Goal: Task Accomplishment & Management: Manage account settings

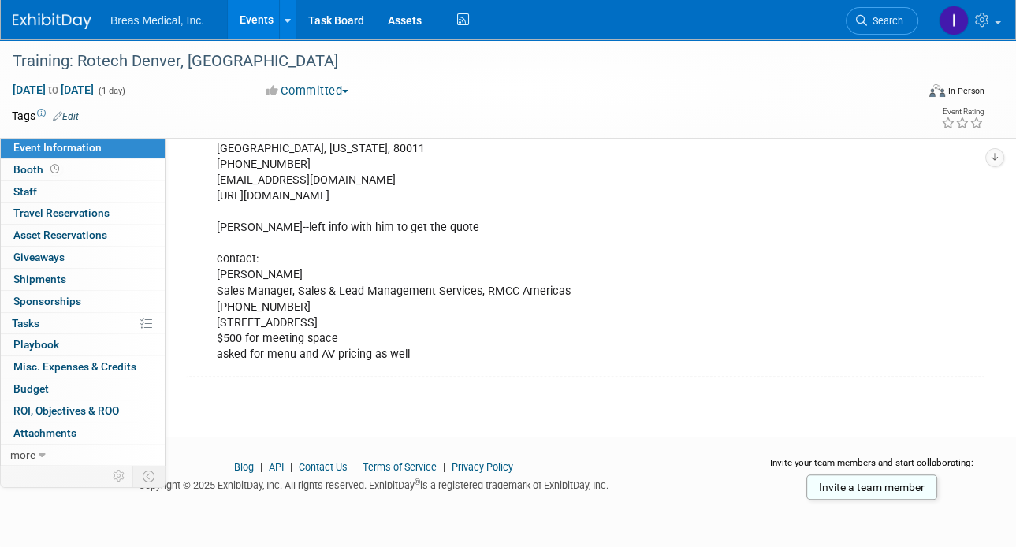
click at [252, 20] on link "Events" at bounding box center [257, 19] width 58 height 39
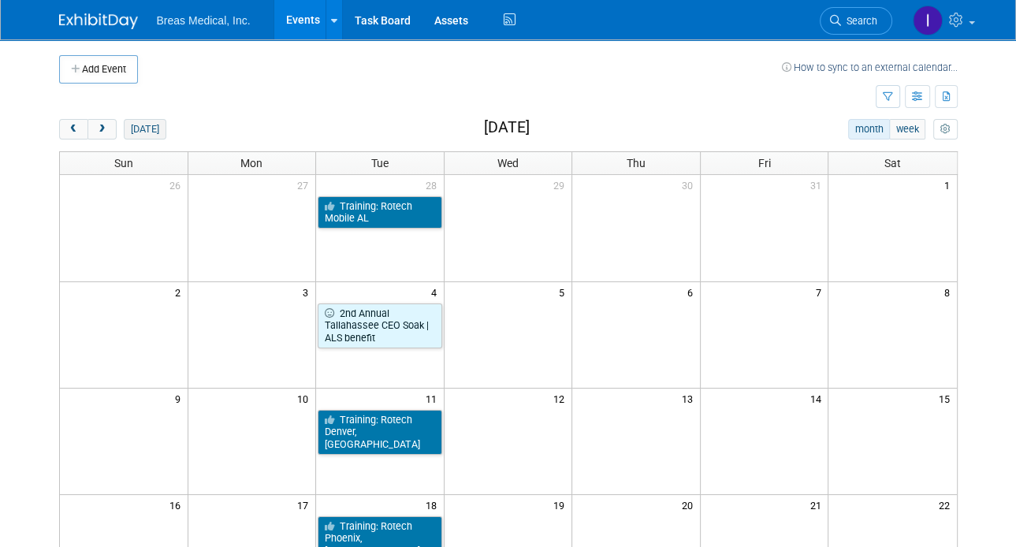
click at [144, 130] on button "[DATE]" at bounding box center [145, 129] width 42 height 20
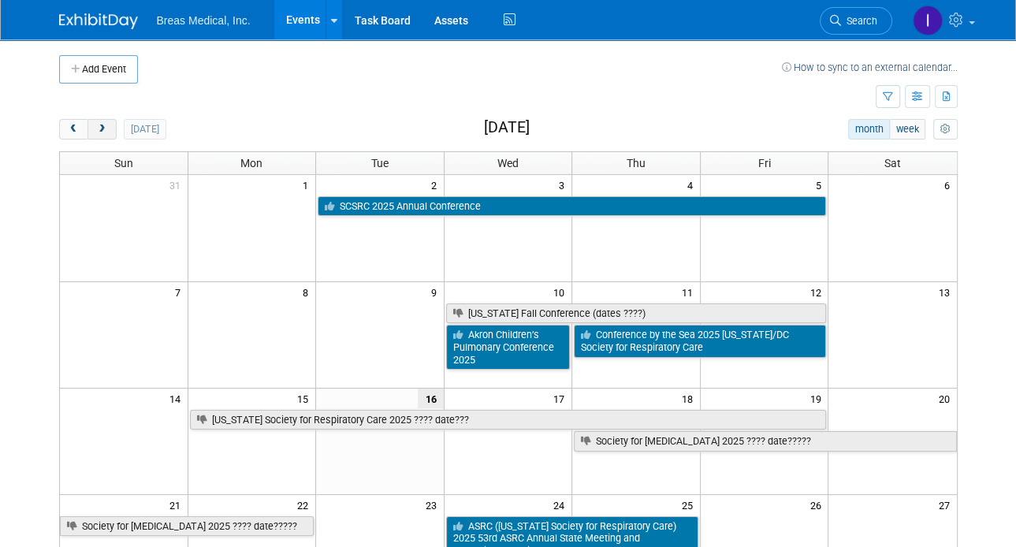
click at [106, 125] on span "next" at bounding box center [102, 130] width 12 height 10
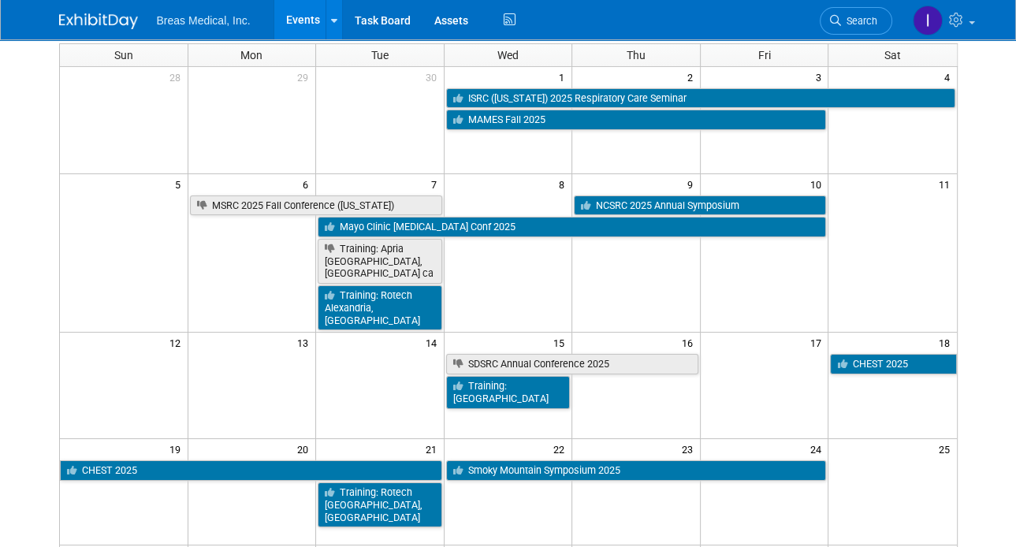
scroll to position [158, 0]
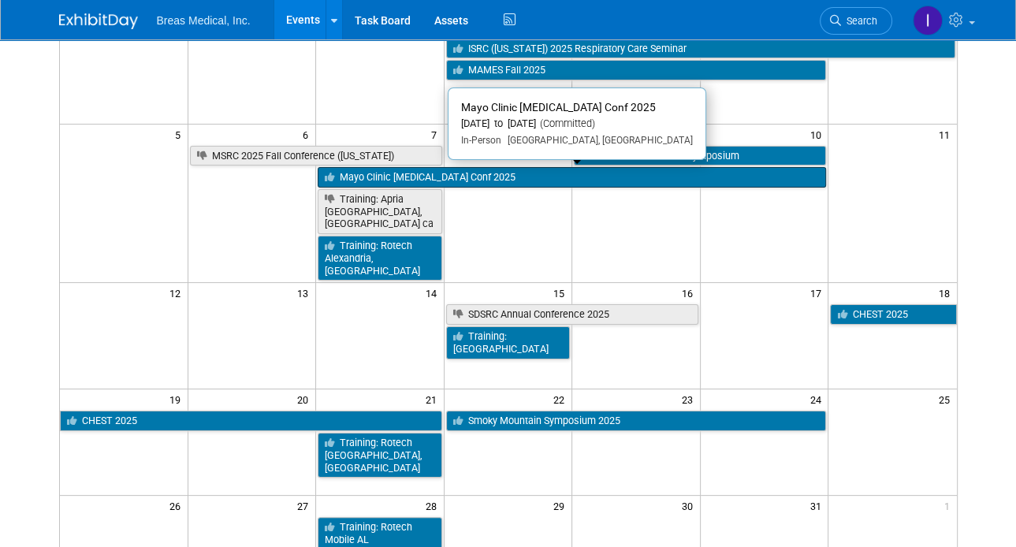
click at [482, 179] on link "Mayo Clinic [MEDICAL_DATA] Conf 2025" at bounding box center [572, 177] width 509 height 20
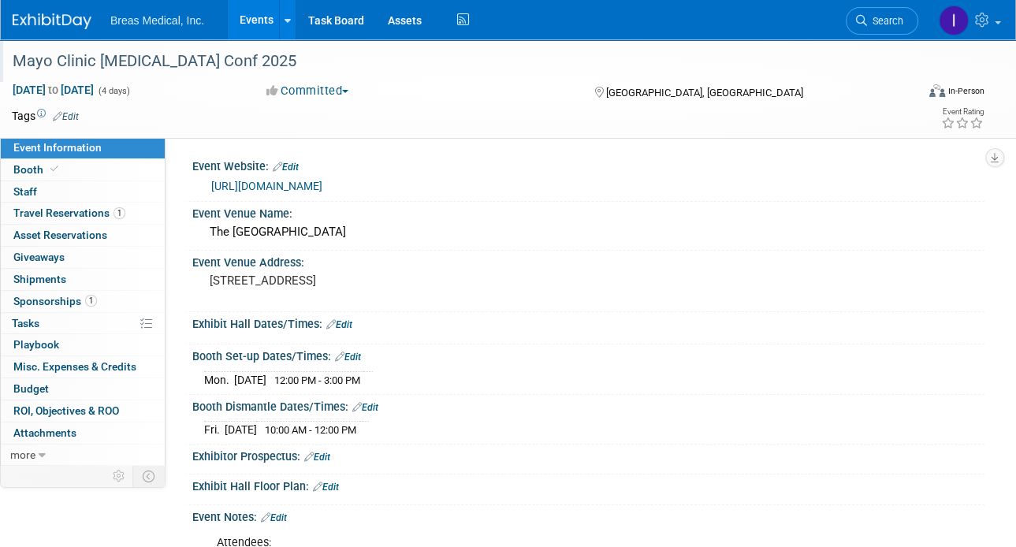
click at [155, 65] on div "Mayo Clinic [MEDICAL_DATA] Conf 2025" at bounding box center [454, 61] width 895 height 28
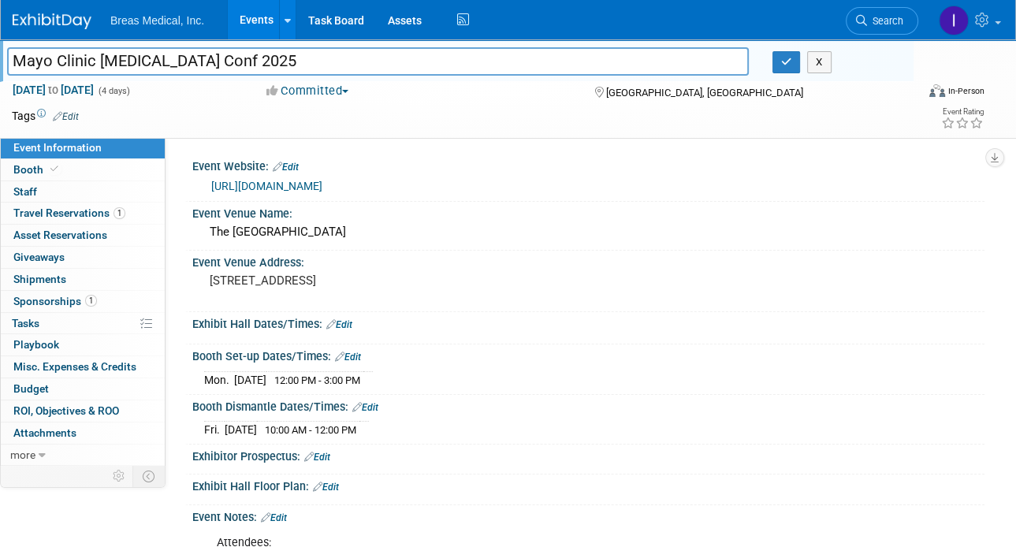
drag, startPoint x: 297, startPoint y: 60, endPoint x: -13, endPoint y: 56, distance: 309.9
click at [0, 56] on html "Breas Medical, Inc. Events Add Event Bulk Upload Events Shareable Event Boards …" at bounding box center [508, 273] width 1016 height 547
click at [785, 58] on icon "button" at bounding box center [786, 62] width 11 height 10
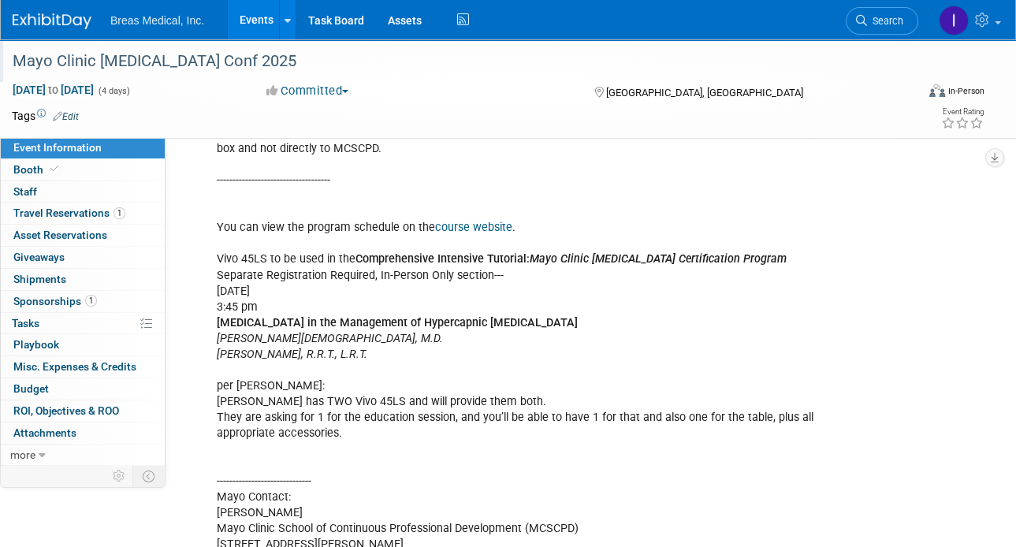
scroll to position [788, 0]
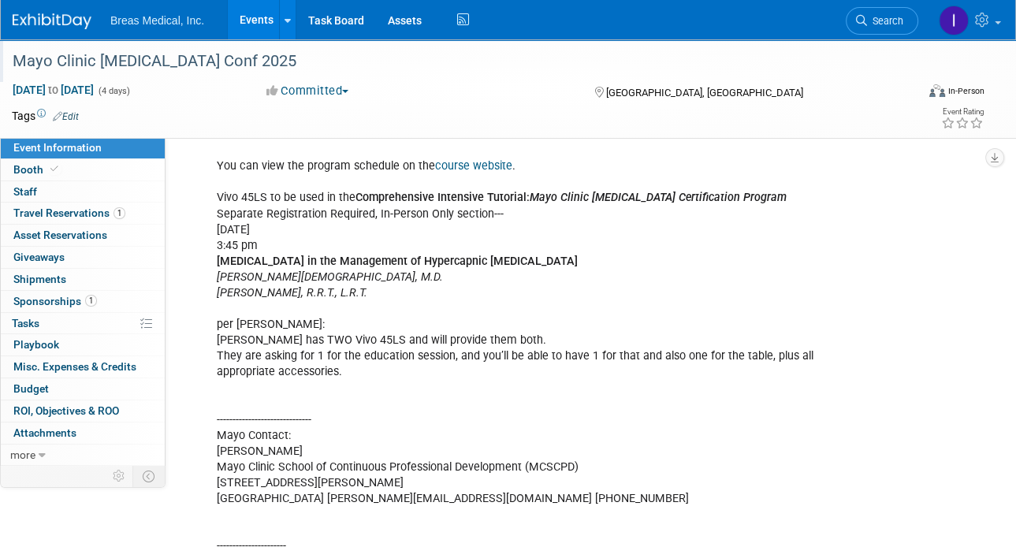
click at [260, 30] on link "Events" at bounding box center [257, 19] width 58 height 39
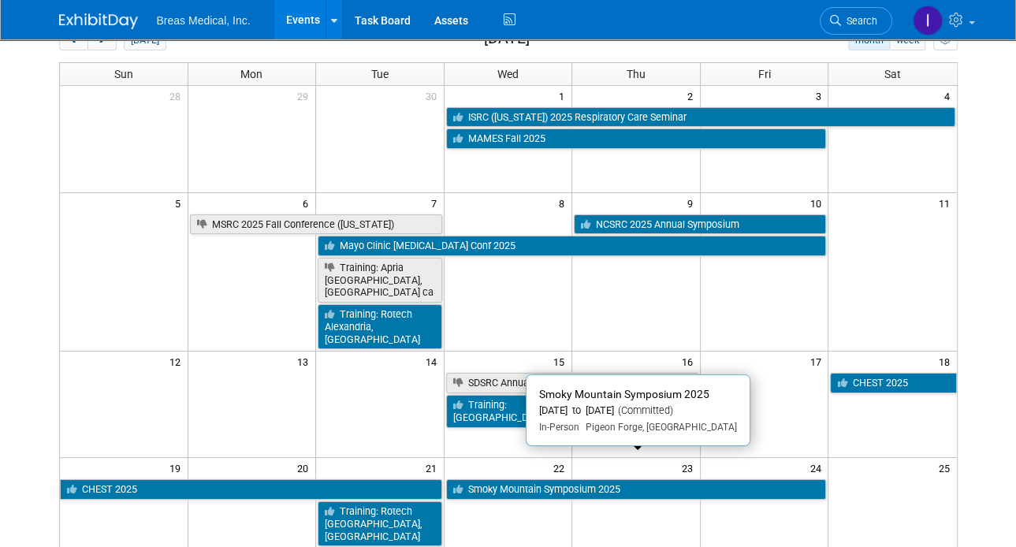
scroll to position [158, 0]
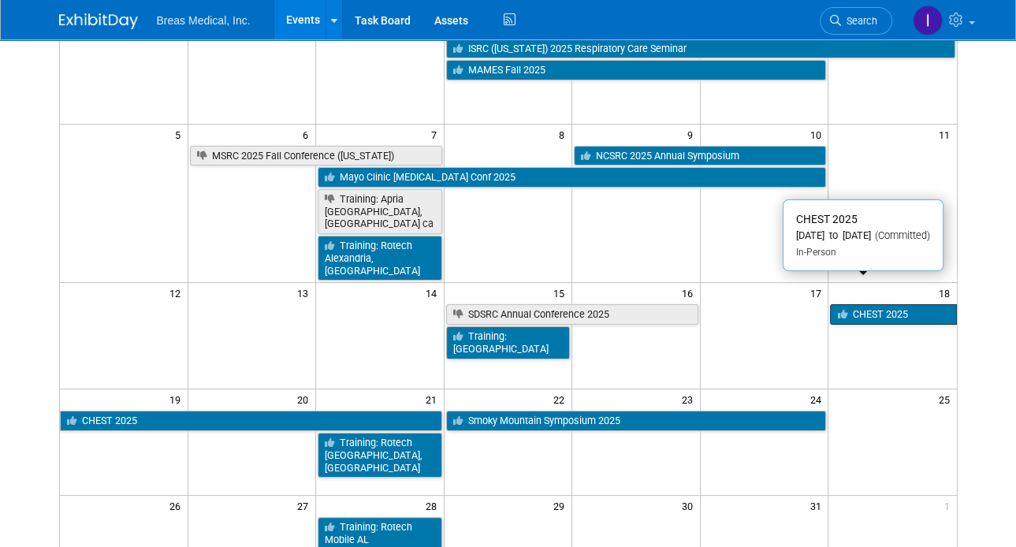
click at [880, 304] on link "CHEST 2025" at bounding box center [893, 314] width 126 height 20
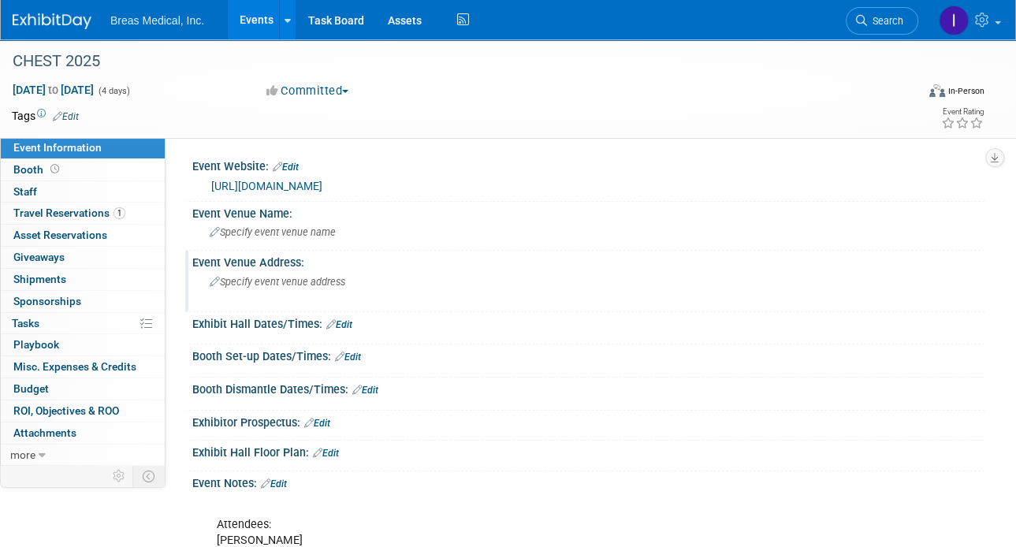
click at [312, 284] on span "Specify event venue address" at bounding box center [278, 282] width 136 height 12
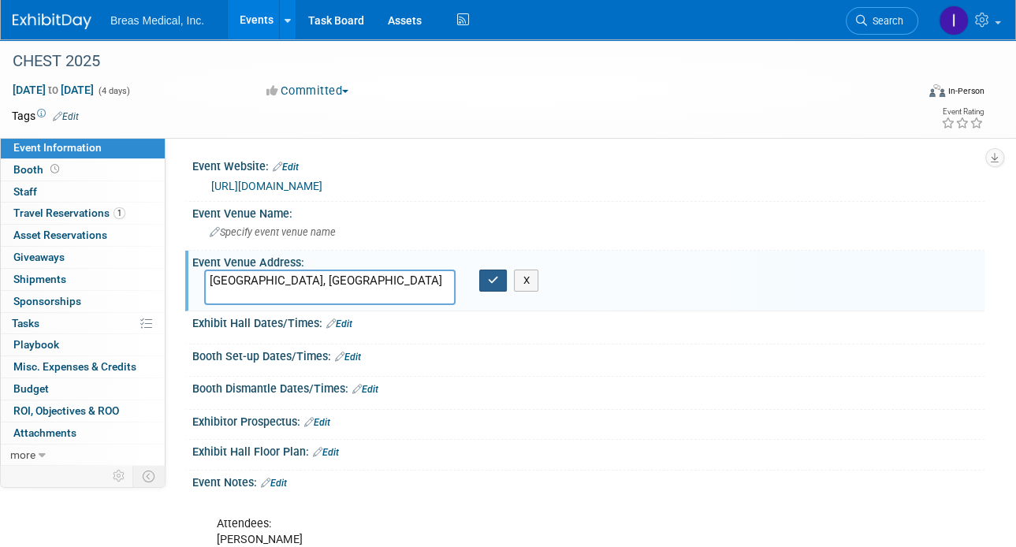
type textarea "Chicago, IL"
click at [490, 277] on icon "button" at bounding box center [493, 280] width 11 height 10
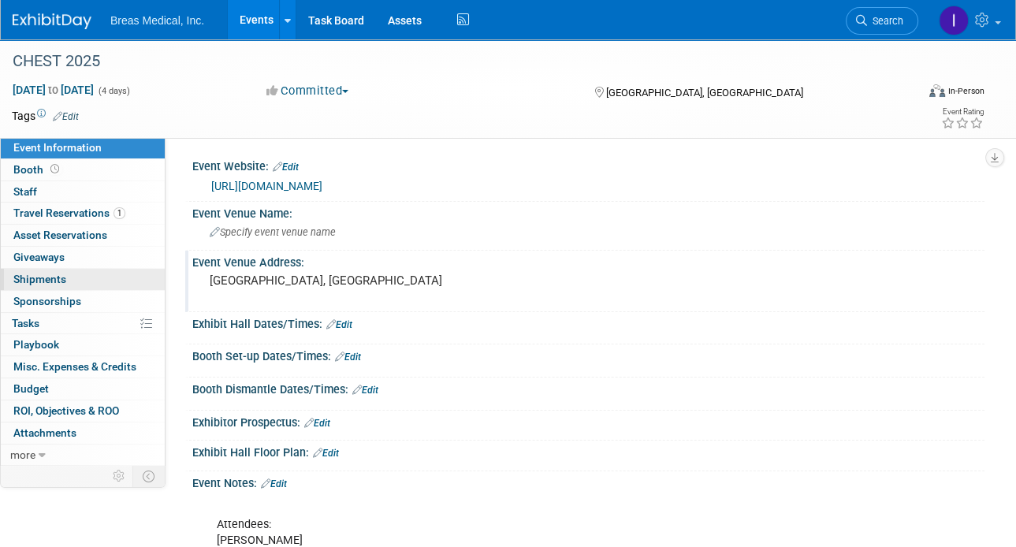
click at [47, 278] on span "Shipments 0" at bounding box center [39, 279] width 53 height 13
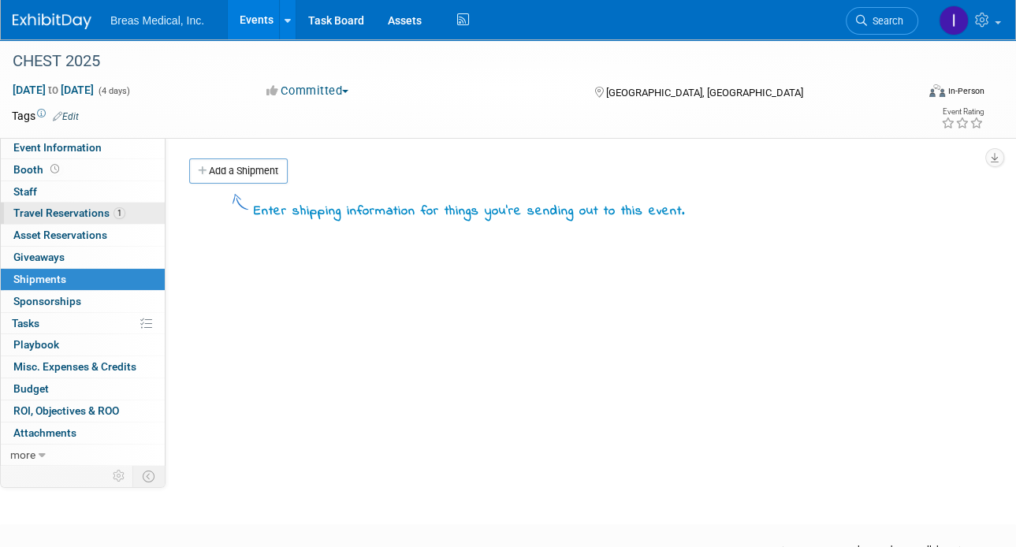
click at [35, 205] on link "1 Travel Reservations 1" at bounding box center [83, 213] width 164 height 21
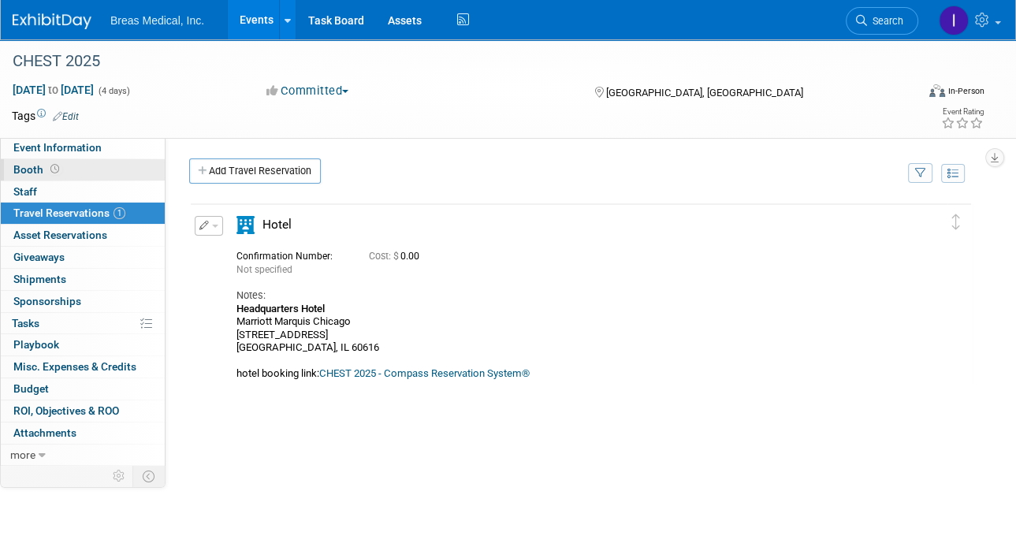
click at [27, 170] on span "Booth" at bounding box center [37, 169] width 49 height 13
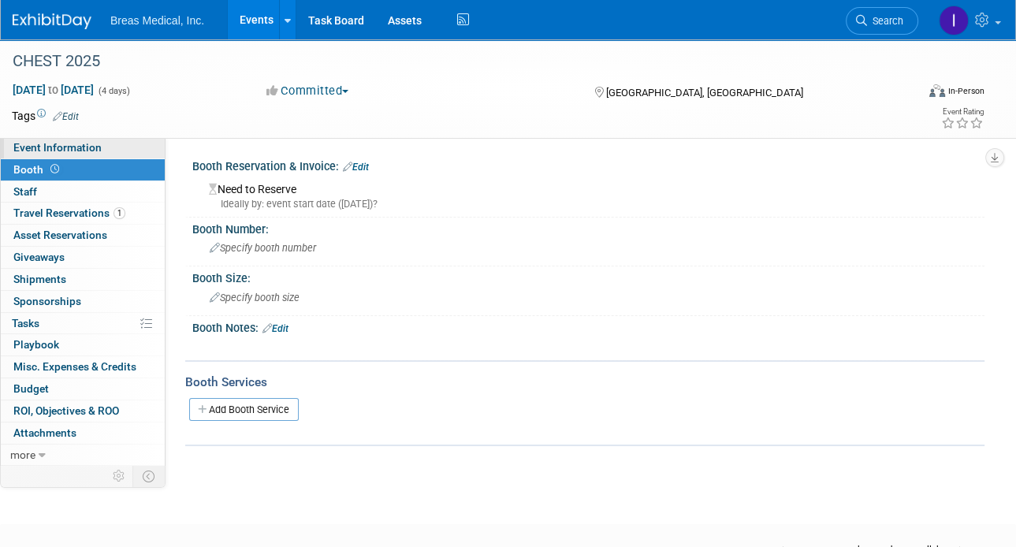
click at [41, 149] on span "Event Information" at bounding box center [57, 147] width 88 height 13
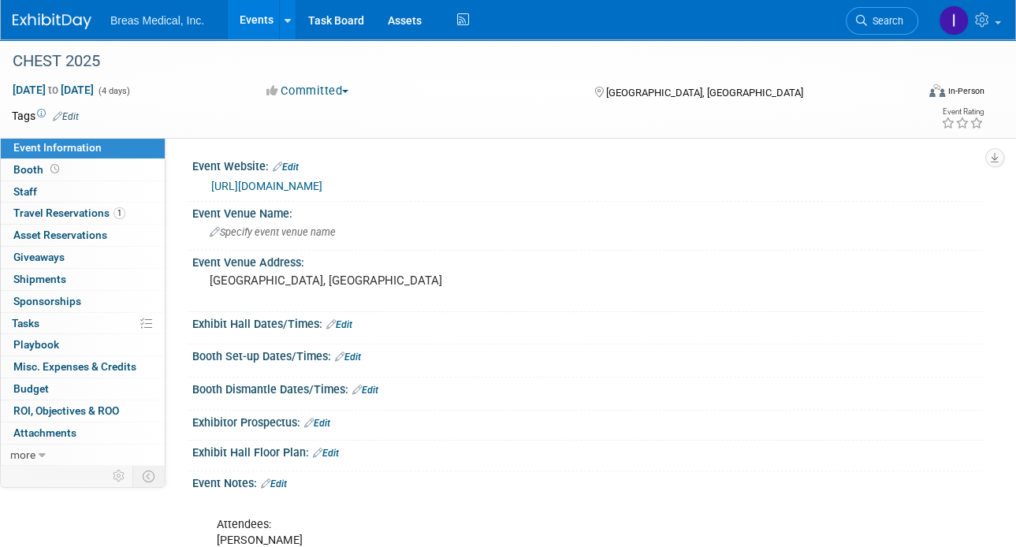
click at [322, 187] on link "https://www.chestnet.org/learning-and-events/events/chest-annual-meeting" at bounding box center [266, 186] width 111 height 13
click at [102, 60] on div "CHEST 2025" at bounding box center [454, 61] width 895 height 28
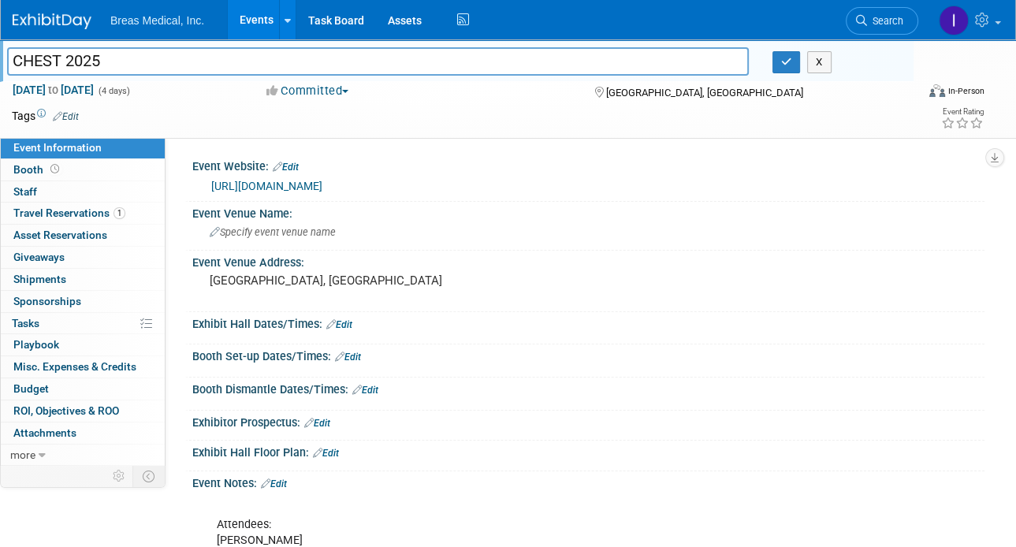
click at [66, 61] on input "CHEST 2025" at bounding box center [378, 61] width 742 height 28
type input "CHEST Annual Meeting 2025"
click at [782, 61] on icon "button" at bounding box center [786, 62] width 11 height 10
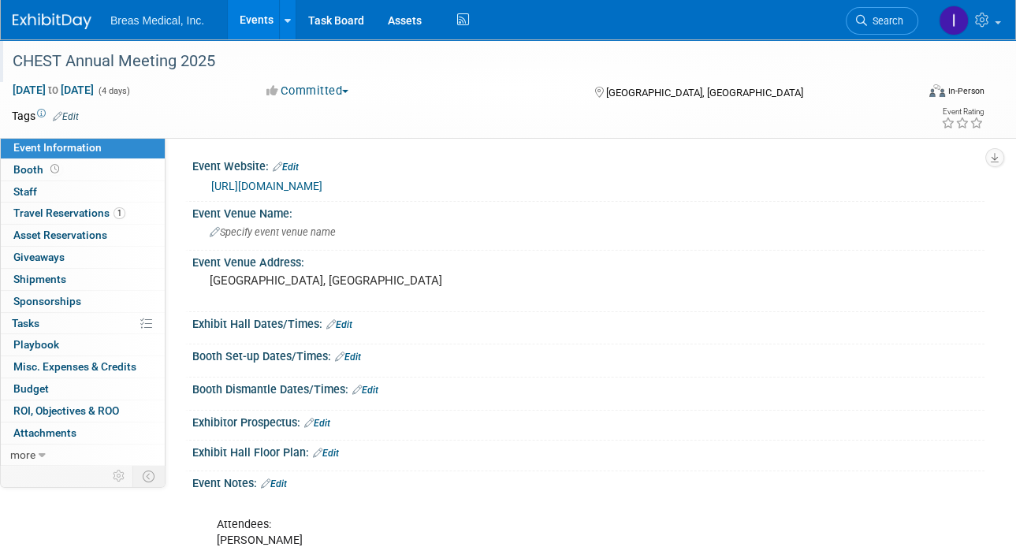
click at [261, 18] on link "Events" at bounding box center [257, 19] width 58 height 39
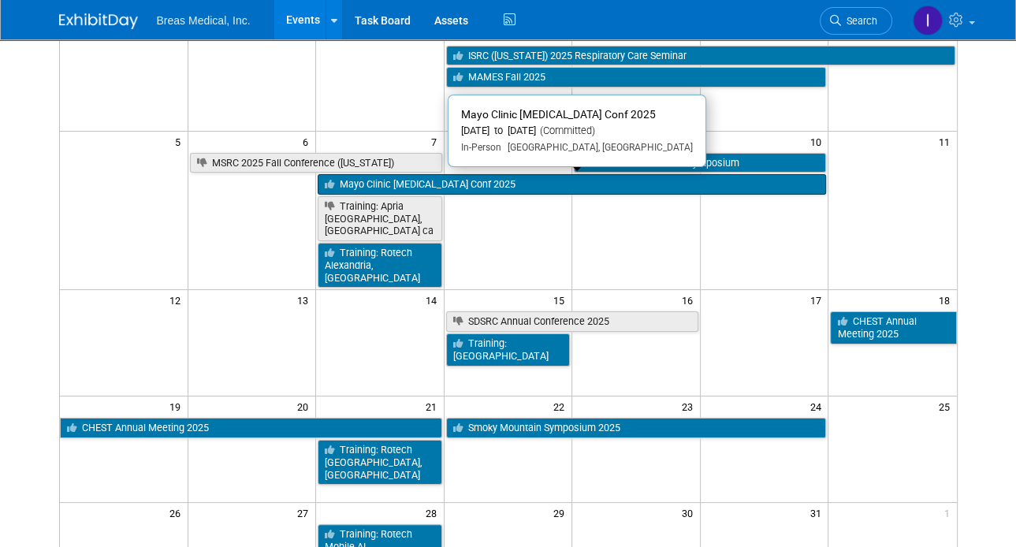
scroll to position [158, 0]
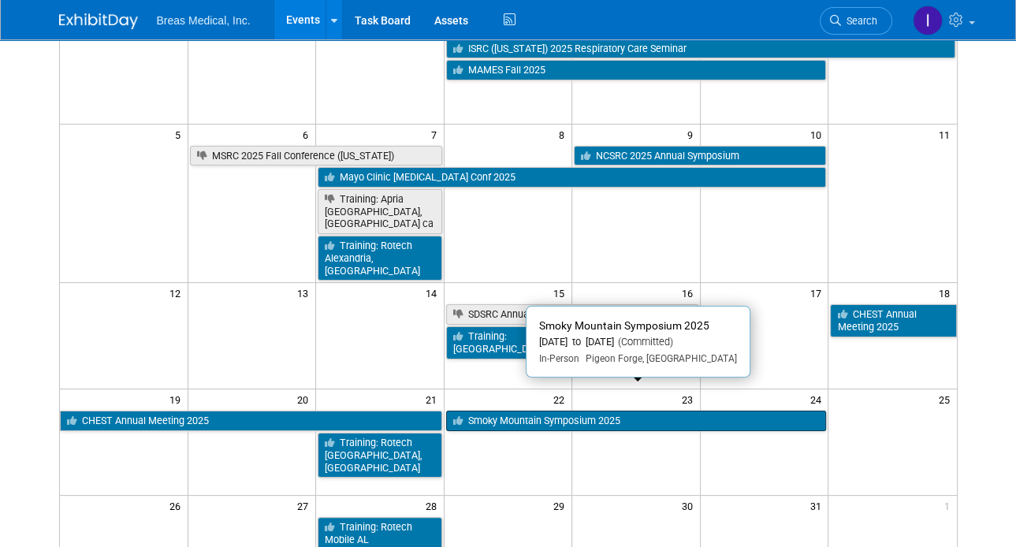
click at [524, 411] on link "Smoky Mountain Symposium 2025" at bounding box center [636, 421] width 381 height 20
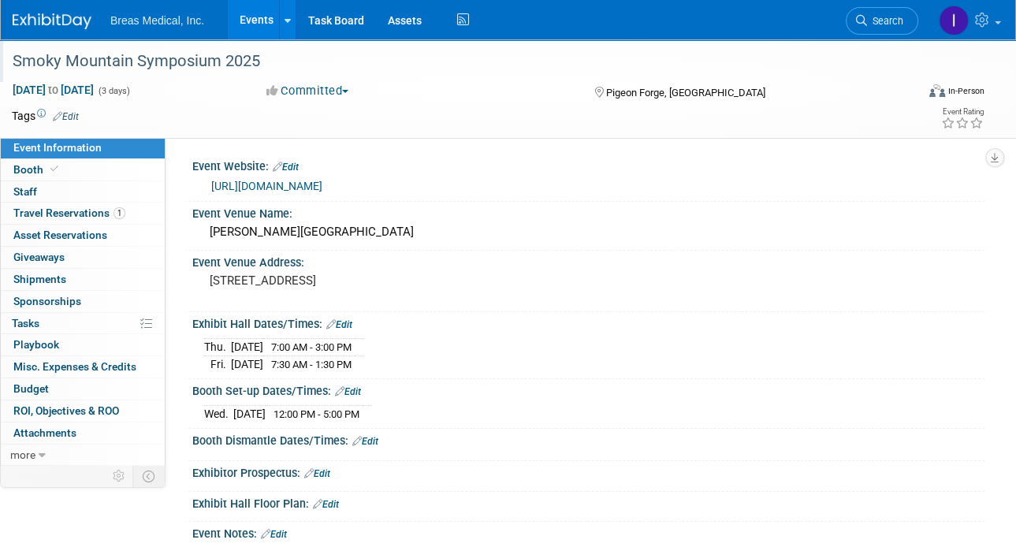
drag, startPoint x: 268, startPoint y: 59, endPoint x: 13, endPoint y: 53, distance: 255.5
click at [13, 53] on div "Smoky Mountain Symposium 2025" at bounding box center [454, 61] width 895 height 28
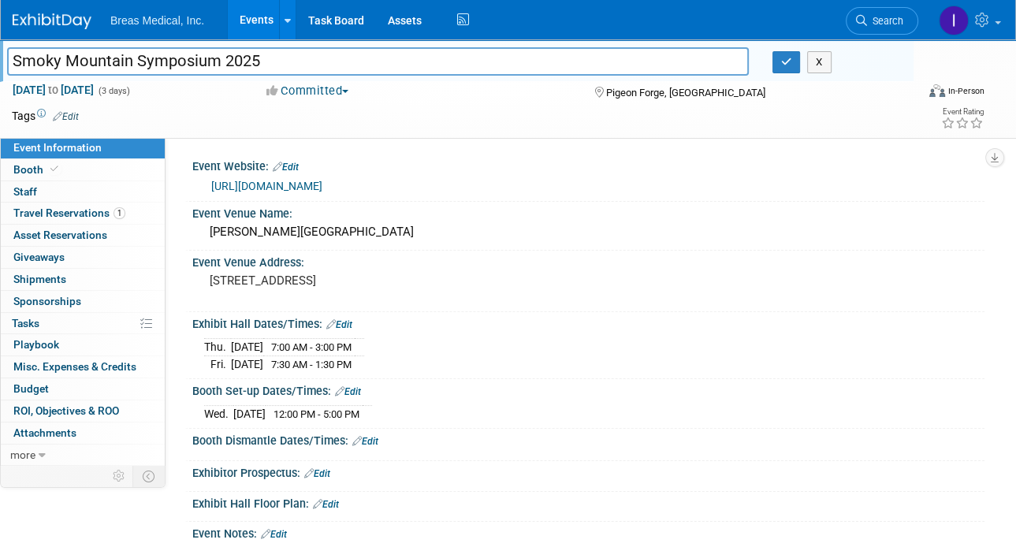
click at [356, 60] on input "Smoky Mountain Symposium 2025" at bounding box center [378, 61] width 742 height 28
click at [816, 65] on button "X" at bounding box center [819, 62] width 24 height 22
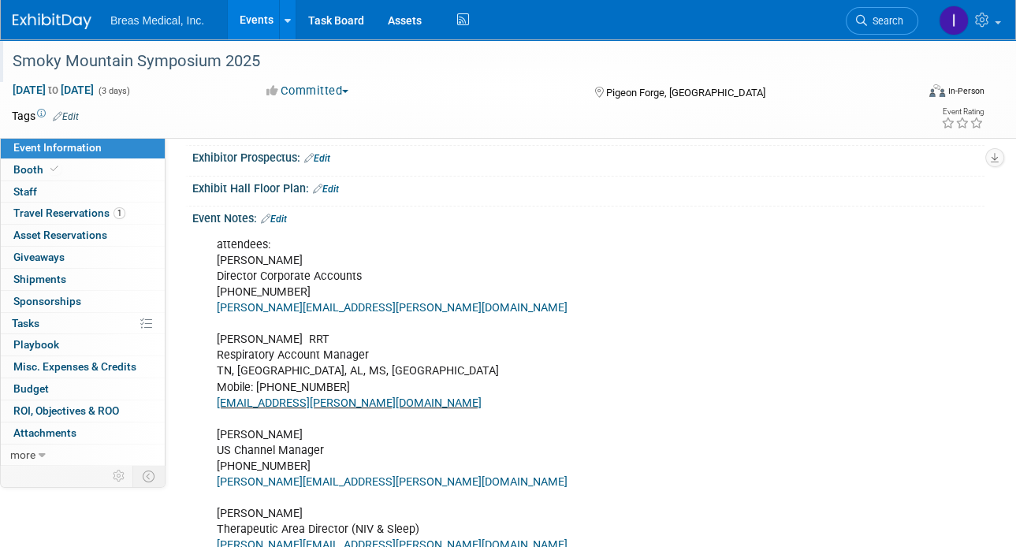
scroll to position [394, 0]
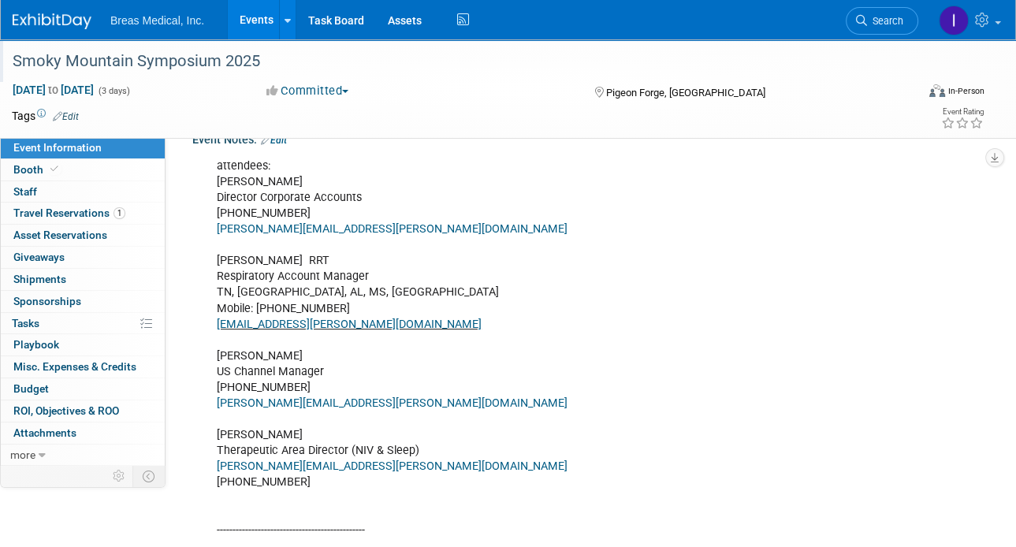
click at [1003, 311] on div "Event Information Event Info Booth Booth 0 Staff 0 Staff 1 Travel Reservations …" at bounding box center [508, 288] width 1016 height 1287
click at [804, 406] on div "attendees: [PERSON_NAME] Director Corporate Accounts [PHONE_NUMBER] [PERSON_NAM…" at bounding box center [517, 539] width 623 height 776
